Goal: Task Accomplishment & Management: Use online tool/utility

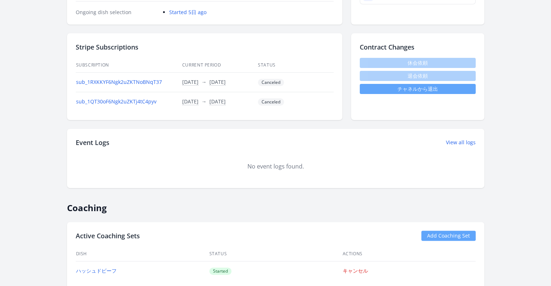
scroll to position [253, 0]
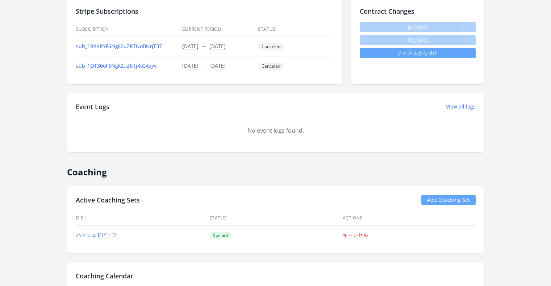
click at [469, 201] on link "Add Coaching Set" at bounding box center [448, 200] width 54 height 10
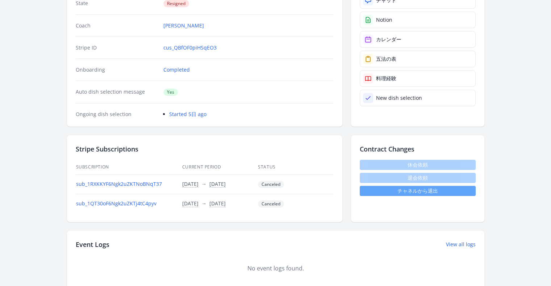
scroll to position [109, 0]
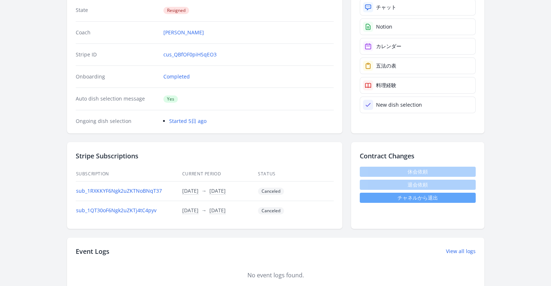
click at [184, 124] on div "Account Status State Resigned Coach Yoji Ando Stripe ID cus_QBfOF0piHSqEO3 Onbo…" at bounding box center [204, 53] width 275 height 159
click at [184, 118] on link "Started 5日 ago" at bounding box center [187, 121] width 37 height 7
click at [182, 118] on link "Started 5日 ago" at bounding box center [187, 121] width 37 height 7
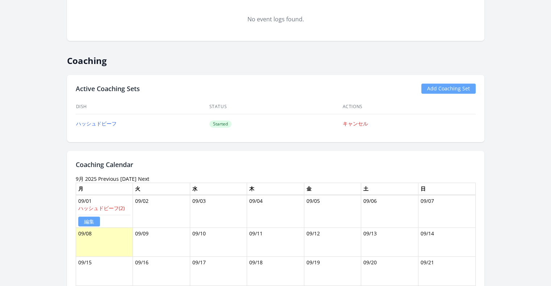
scroll to position [362, 0]
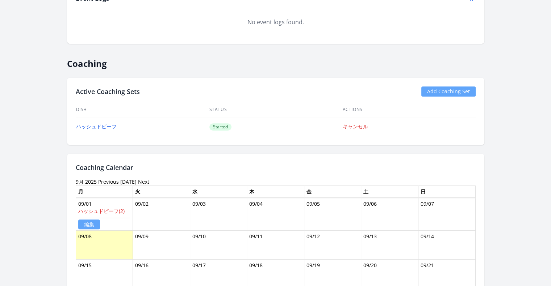
click at [426, 87] on link "Add Coaching Set" at bounding box center [448, 92] width 54 height 10
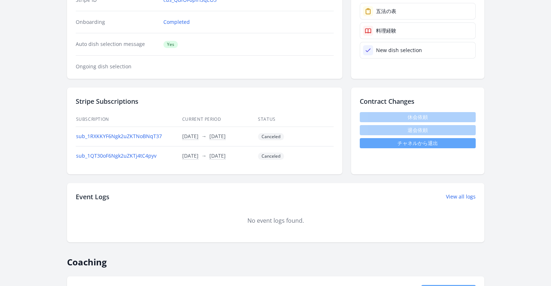
scroll to position [145, 0]
